Goal: Navigation & Orientation: Find specific page/section

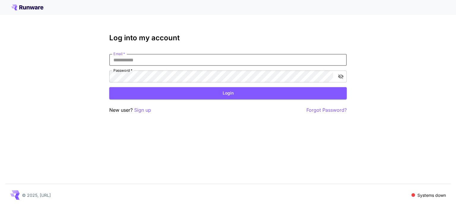
click at [153, 62] on input "Email   *" at bounding box center [227, 60] width 237 height 12
type input "**********"
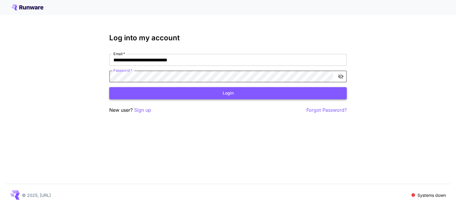
click at [217, 92] on button "Login" at bounding box center [227, 93] width 237 height 12
click at [341, 77] on icon "toggle password visibility" at bounding box center [341, 77] width 6 height 6
click at [163, 99] on div "**********" at bounding box center [227, 74] width 237 height 80
click at [164, 94] on button "Login" at bounding box center [227, 93] width 237 height 12
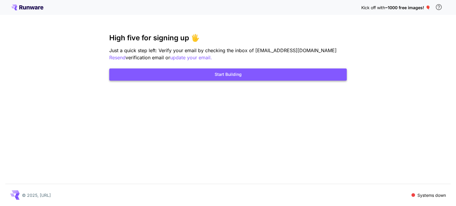
click at [267, 76] on button "Start Building" at bounding box center [227, 75] width 237 height 12
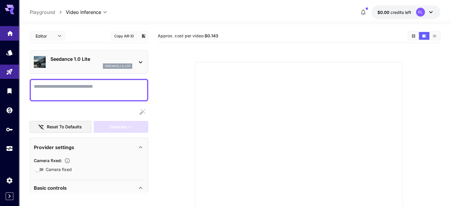
click at [13, 33] on icon "Home" at bounding box center [10, 31] width 7 height 7
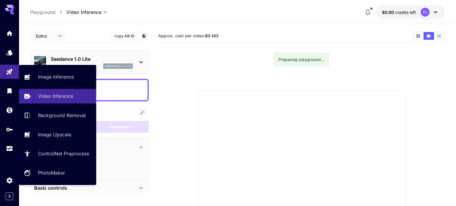
drag, startPoint x: 0, startPoint y: 0, endPoint x: 257, endPoint y: 116, distance: 281.8
click at [257, 116] on div at bounding box center [302, 194] width 208 height 208
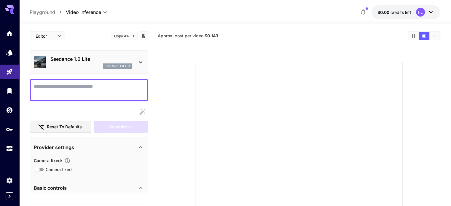
click at [9, 12] on icon at bounding box center [9, 9] width 9 height 9
click at [9, 33] on icon "Home" at bounding box center [10, 31] width 7 height 7
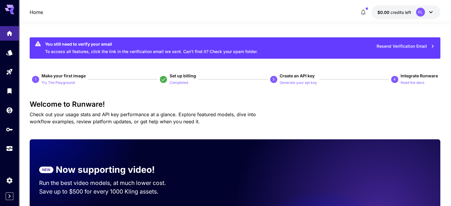
click at [424, 12] on div "FL" at bounding box center [420, 12] width 9 height 9
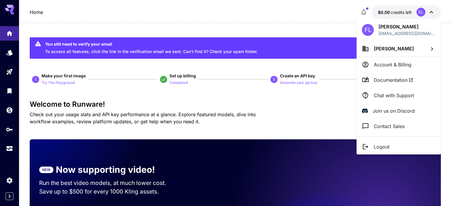
click at [397, 61] on p "Account & Billing" at bounding box center [393, 64] width 38 height 7
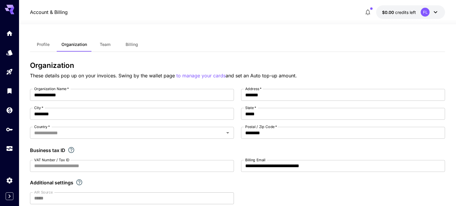
type input "******"
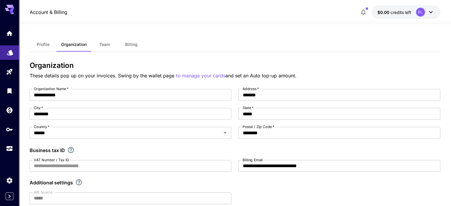
click at [7, 52] on icon "Models" at bounding box center [10, 51] width 6 height 6
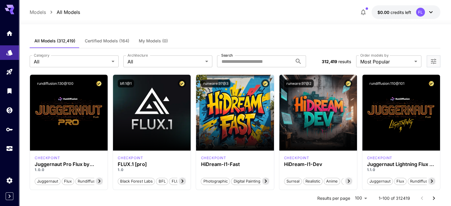
click at [107, 41] on span "Certified Models (164)" at bounding box center [107, 40] width 45 height 5
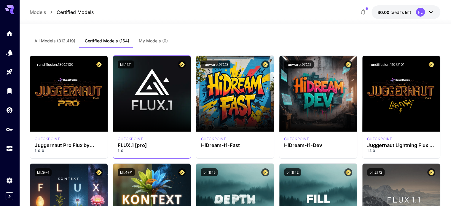
click at [137, 149] on p "1.0" at bounding box center [152, 150] width 68 height 5
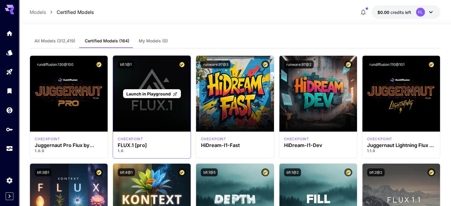
click at [146, 105] on div "Launch in Playground" at bounding box center [152, 94] width 78 height 76
click at [153, 94] on span "Launch in Playground" at bounding box center [148, 93] width 45 height 5
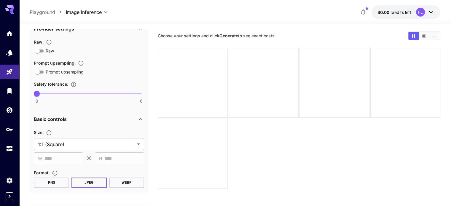
scroll to position [178, 0]
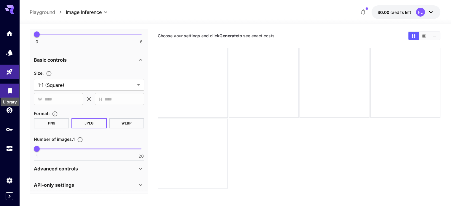
click at [11, 92] on icon "Library" at bounding box center [10, 89] width 4 height 5
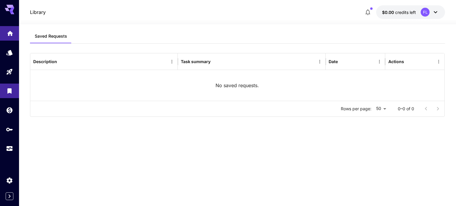
click at [9, 37] on link at bounding box center [9, 33] width 19 height 15
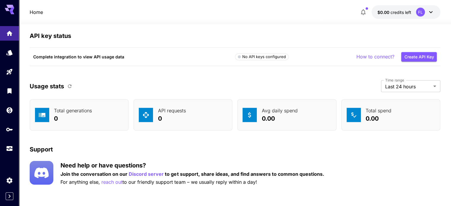
scroll to position [1689, 0]
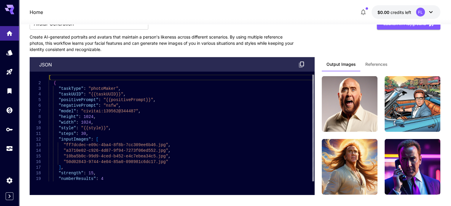
click at [343, 47] on div "**********" at bounding box center [235, 99] width 411 height 191
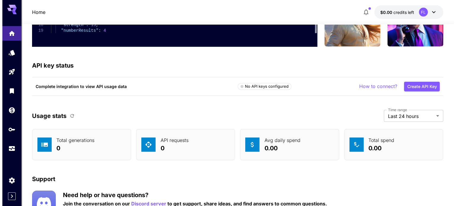
scroll to position [1867, 0]
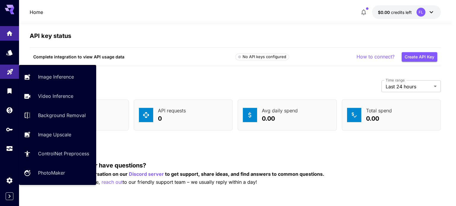
click at [13, 72] on icon "Playground" at bounding box center [10, 69] width 7 height 7
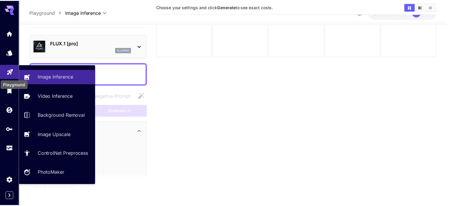
scroll to position [47, 0]
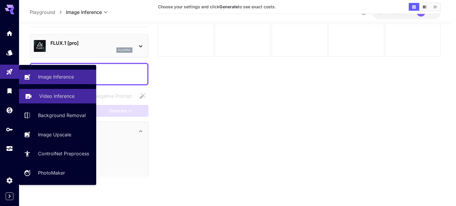
click at [58, 97] on p "Video Inference" at bounding box center [56, 96] width 35 height 7
type input "**********"
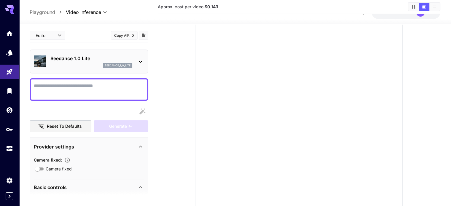
click at [77, 57] on p "Seedance 1.0 Lite" at bounding box center [91, 58] width 82 height 7
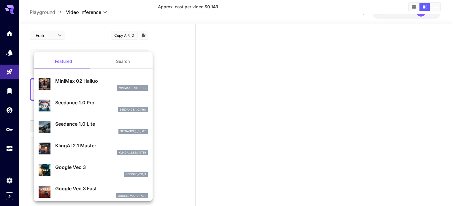
click at [9, 92] on div at bounding box center [228, 103] width 456 height 206
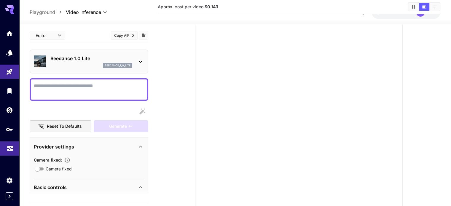
click at [9, 144] on link at bounding box center [9, 149] width 19 height 15
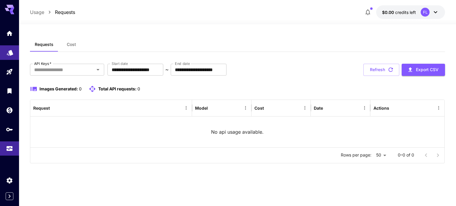
click at [8, 58] on link at bounding box center [9, 52] width 19 height 15
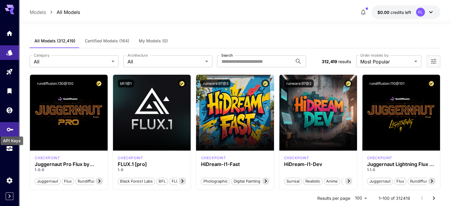
click at [12, 126] on icon "API Keys" at bounding box center [10, 127] width 7 height 7
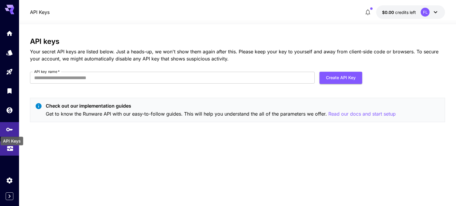
click at [14, 148] on link at bounding box center [9, 149] width 19 height 15
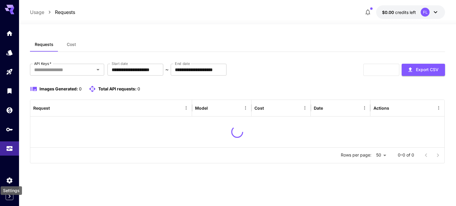
click at [12, 186] on div "Settings" at bounding box center [11, 188] width 23 height 13
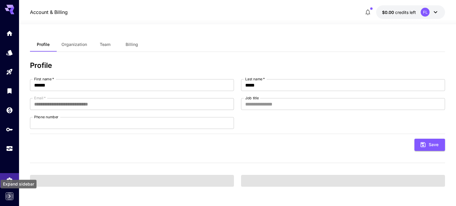
click at [11, 200] on button "Expand sidebar" at bounding box center [10, 197] width 8 height 8
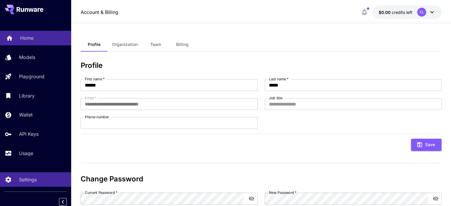
click at [21, 40] on p "Home" at bounding box center [26, 37] width 13 height 7
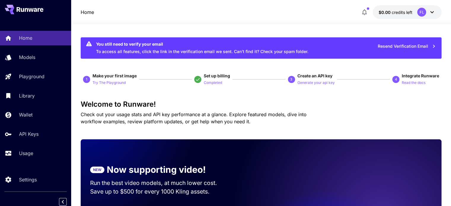
click at [33, 13] on button at bounding box center [24, 9] width 39 height 9
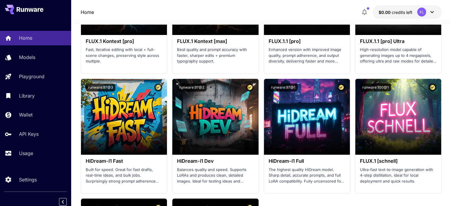
scroll to position [1484, 0]
